Goal: Transaction & Acquisition: Purchase product/service

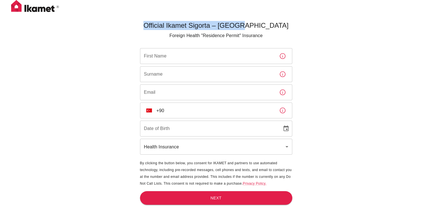
drag, startPoint x: 165, startPoint y: 24, endPoint x: 295, endPoint y: 26, distance: 130.0
click at [295, 26] on div "Official Ikamet Sigorta – Turkey Foreign Health "Residence Permit" Insurance Fi…" at bounding box center [216, 123] width 170 height 209
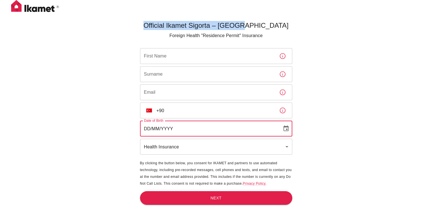
type input "DD/MM/YYYY"
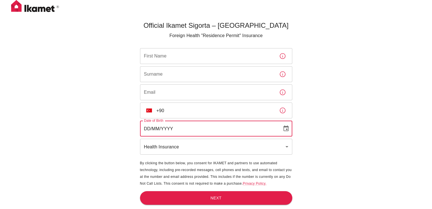
click at [189, 127] on input "DD/MM/YYYY" at bounding box center [209, 129] width 138 height 16
click at [353, 106] on div "Official Ikamet Sigorta – Turkey Foreign Health "Residence Permit" Insurance Fi…" at bounding box center [216, 114] width 432 height 228
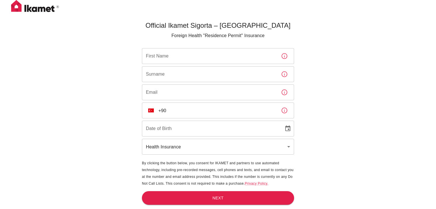
click at [188, 152] on body "Official Ikamet Sigorta – Turkey Foreign Health "Residence Permit" Insurance Fi…" at bounding box center [218, 114] width 436 height 228
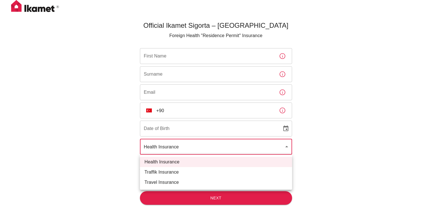
click at [328, 114] on div at bounding box center [218, 104] width 436 height 209
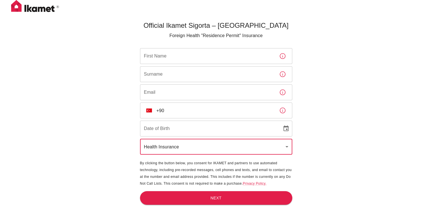
click at [188, 76] on input "Surname" at bounding box center [207, 74] width 135 height 16
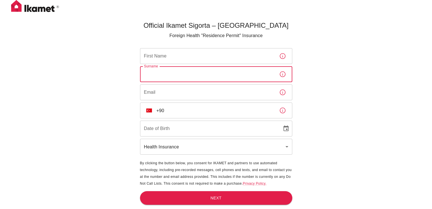
click at [152, 91] on input "Email" at bounding box center [207, 93] width 135 height 16
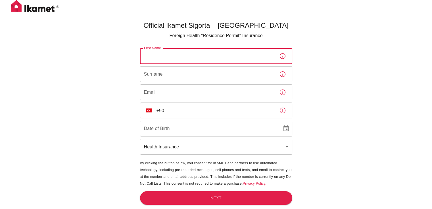
click at [190, 53] on input "First Name" at bounding box center [207, 56] width 135 height 16
type input "[PERSON_NAME]"
type input "Shabara"
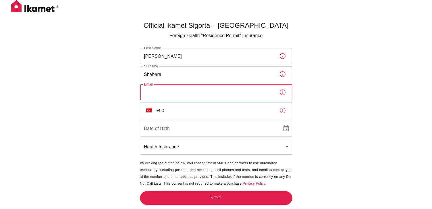
click at [184, 91] on input "Email" at bounding box center [207, 93] width 135 height 16
type input "M"
type input "mazenshabara53@gmail.com"
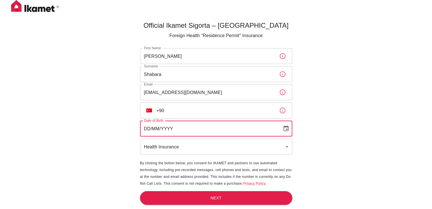
click at [192, 126] on input "DD/MM/YYYY" at bounding box center [209, 129] width 138 height 16
type input "05/03/2004"
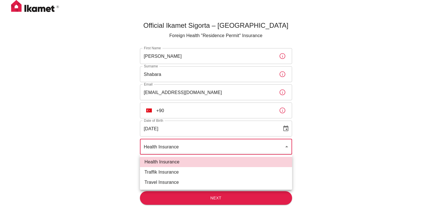
click at [196, 143] on body "Official Ikamet Sigorta – Turkey Foreign Health "Residence Permit" Insurance Fi…" at bounding box center [218, 114] width 436 height 228
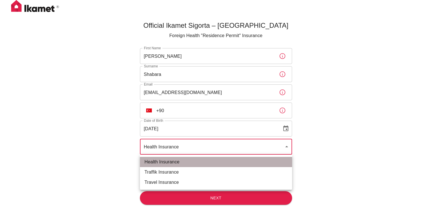
click at [184, 161] on li "Health Insurance" at bounding box center [216, 162] width 152 height 10
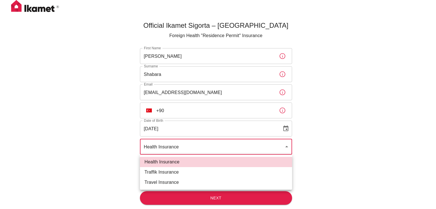
click at [191, 146] on body "Official Ikamet Sigorta – Turkey Foreign Health "Residence Permit" Insurance Fi…" at bounding box center [218, 114] width 436 height 228
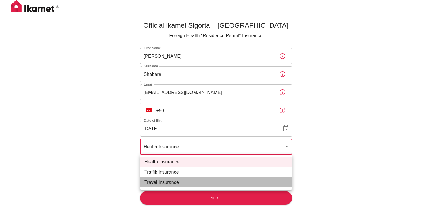
click at [169, 184] on li "Travel Insurance" at bounding box center [216, 183] width 152 height 10
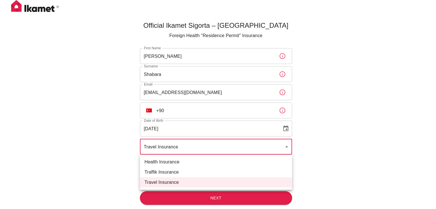
click at [198, 144] on body "Official Ikamet Sigorta – Turkey Foreign Health "Residence Permit" Insurance Fi…" at bounding box center [218, 114] width 436 height 228
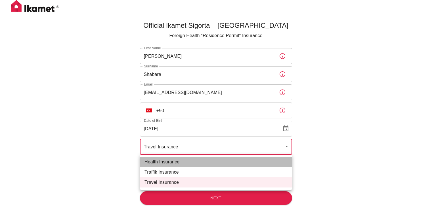
click at [171, 163] on li "Health Insurance" at bounding box center [216, 162] width 152 height 10
type input "health"
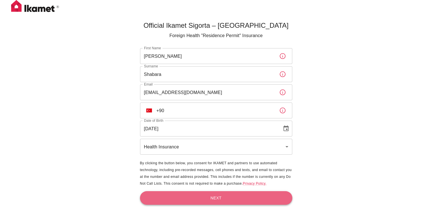
click at [185, 198] on button "Next" at bounding box center [216, 199] width 152 height 14
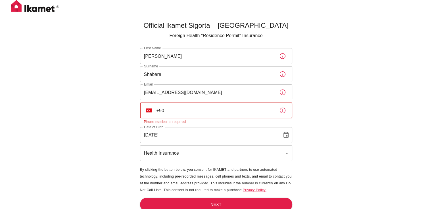
click at [191, 114] on input "+90" at bounding box center [215, 111] width 118 height 16
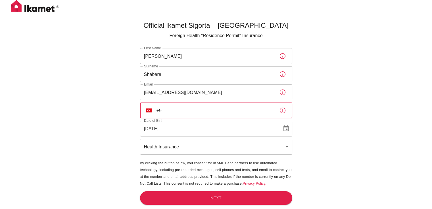
type input "+"
type input "+90 222 222 22 2"
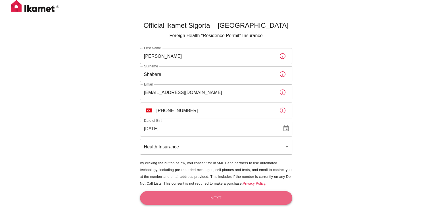
click at [199, 200] on button "Next" at bounding box center [216, 199] width 152 height 14
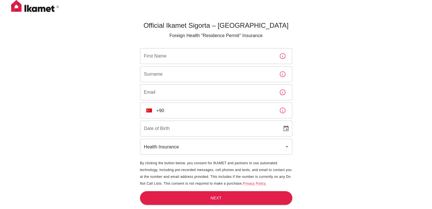
click at [45, 9] on img at bounding box center [35, 7] width 57 height 14
